Goal: Transaction & Acquisition: Download file/media

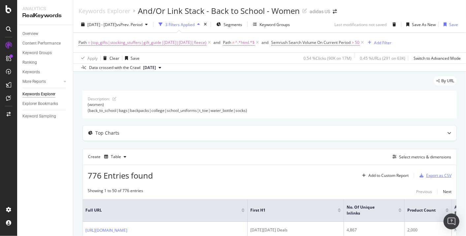
click at [428, 178] on div "Export as CSV" at bounding box center [434, 176] width 35 height 10
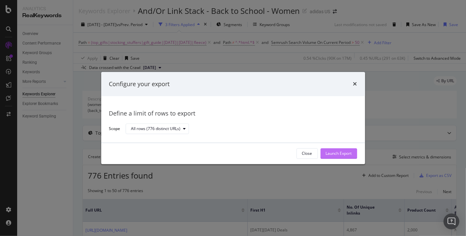
click at [347, 155] on div "Launch Export" at bounding box center [339, 154] width 26 height 6
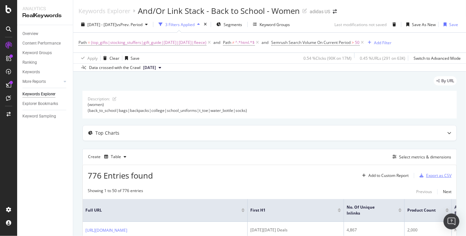
scroll to position [183, 0]
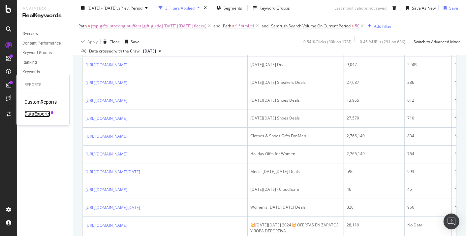
click at [35, 115] on div "DataExports" at bounding box center [37, 114] width 26 height 7
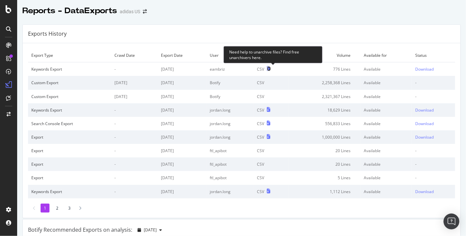
click at [271, 68] on icon at bounding box center [269, 68] width 4 height 5
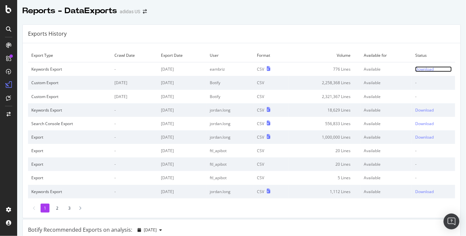
click at [425, 69] on div "Download" at bounding box center [424, 69] width 18 height 6
